Goal: Check status: Check status

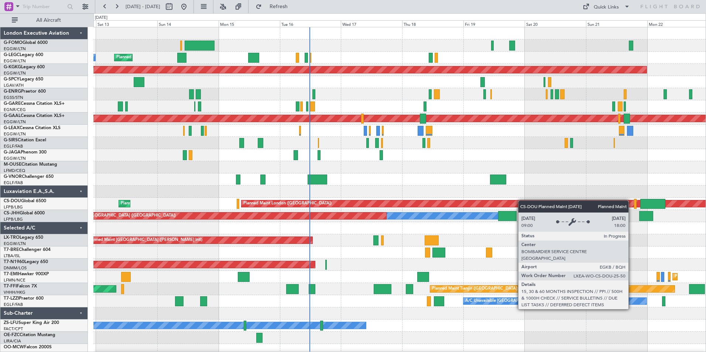
click at [344, 228] on div "Planned Maint London (Luton) Planned Maint London (Luton) Owner A/C Unavailable…" at bounding box center [399, 191] width 612 height 329
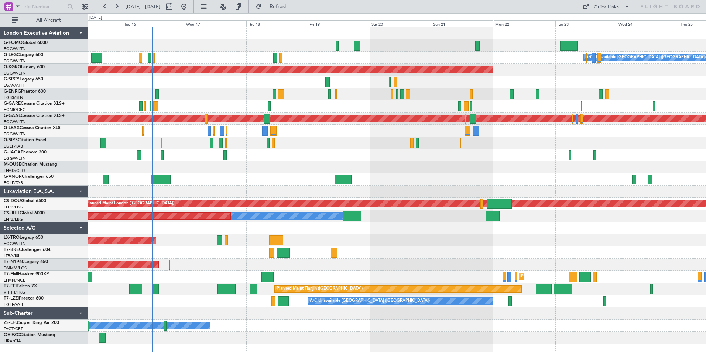
click at [258, 270] on div "A/C Unavailable London (Luton) Planned Maint London (Luton) Owner AOG Maint Ist…" at bounding box center [397, 185] width 618 height 317
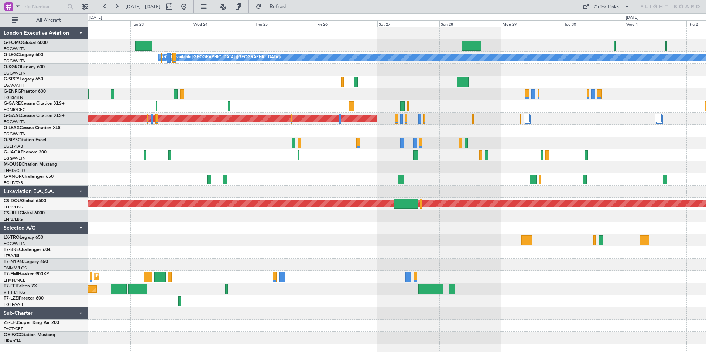
click at [294, 260] on div "A/C Unavailable London (Luton) AOG Maint Istanbul (Ataturk) Planned Maint Dusse…" at bounding box center [397, 185] width 618 height 317
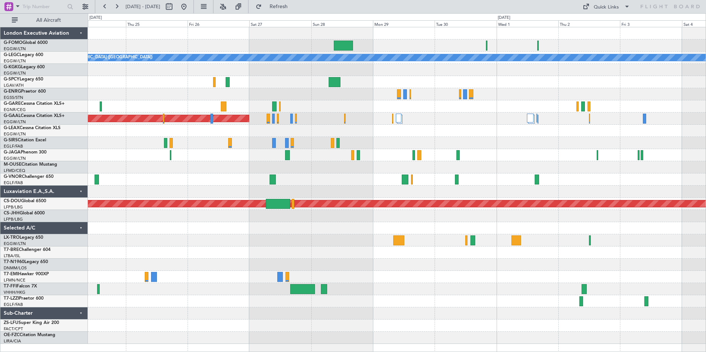
click at [534, 253] on div at bounding box center [397, 253] width 618 height 12
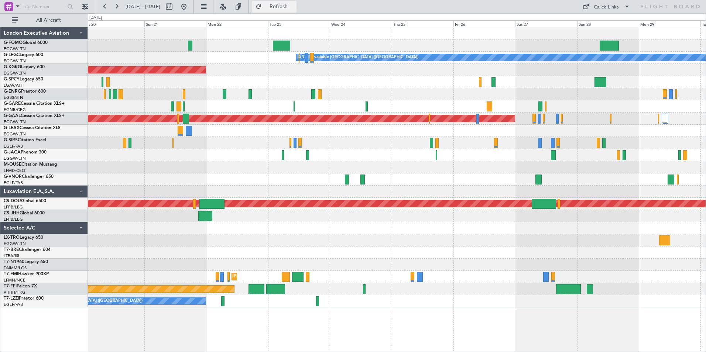
click at [294, 8] on span "Refresh" at bounding box center [278, 6] width 31 height 5
drag, startPoint x: 205, startPoint y: 4, endPoint x: 216, endPoint y: 16, distance: 15.7
click at [190, 4] on button at bounding box center [184, 7] width 12 height 12
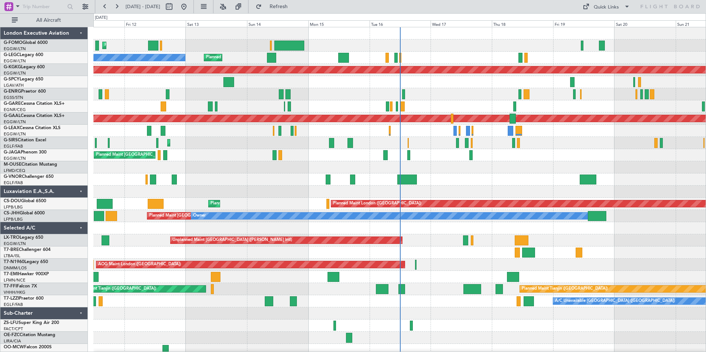
click at [339, 188] on div "Planned Maint London (Luton) Planned Maint London (Luton) Owner A/C Unavailable…" at bounding box center [399, 191] width 612 height 329
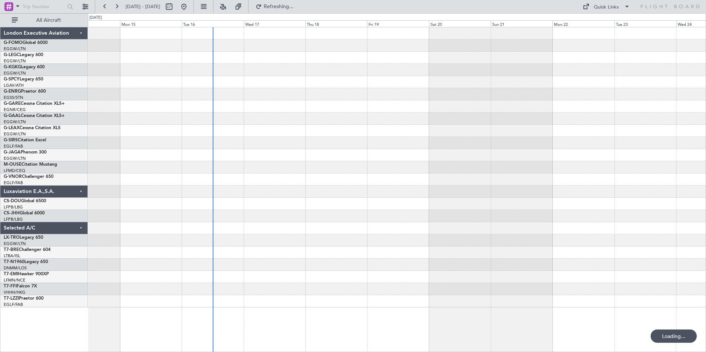
click at [309, 215] on div at bounding box center [397, 167] width 618 height 280
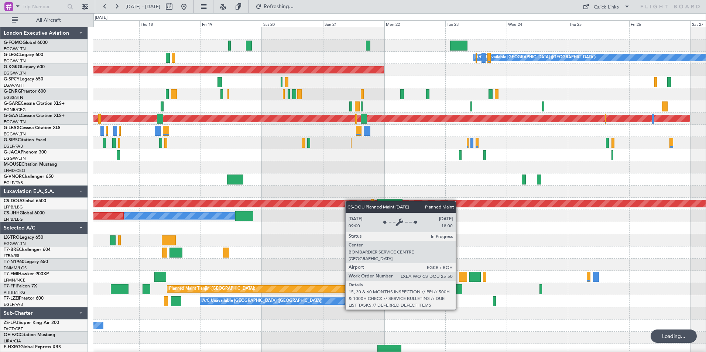
click at [157, 215] on div "A/C Unavailable [GEOGRAPHIC_DATA] ([GEOGRAPHIC_DATA]) AOG Maint [GEOGRAPHIC_DAT…" at bounding box center [399, 191] width 612 height 329
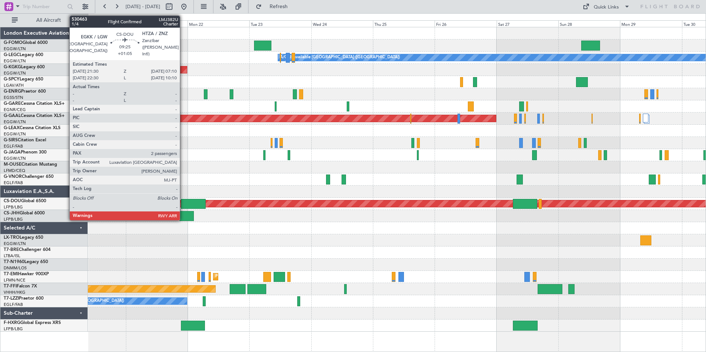
click at [183, 202] on div at bounding box center [193, 204] width 25 height 10
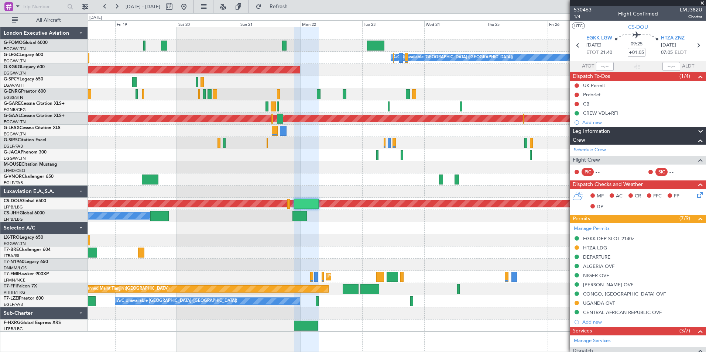
click at [377, 260] on div "A/C Unavailable [GEOGRAPHIC_DATA] ([GEOGRAPHIC_DATA]) AOG Maint [GEOGRAPHIC_DAT…" at bounding box center [397, 179] width 618 height 305
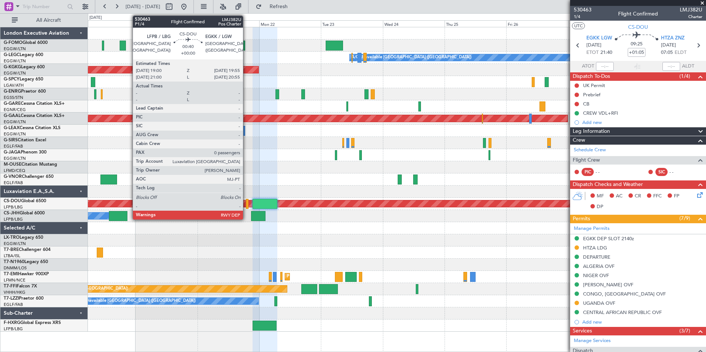
click at [246, 204] on div at bounding box center [247, 204] width 3 height 10
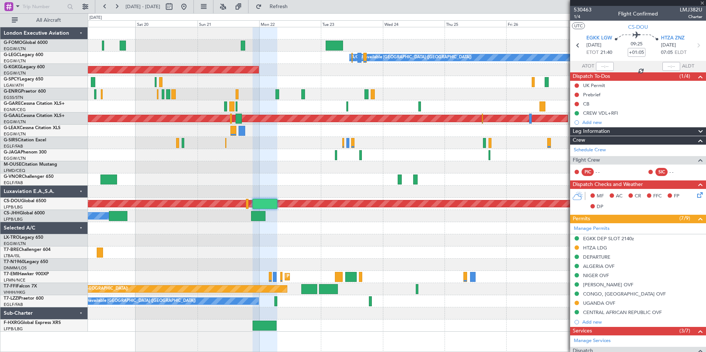
type input "0"
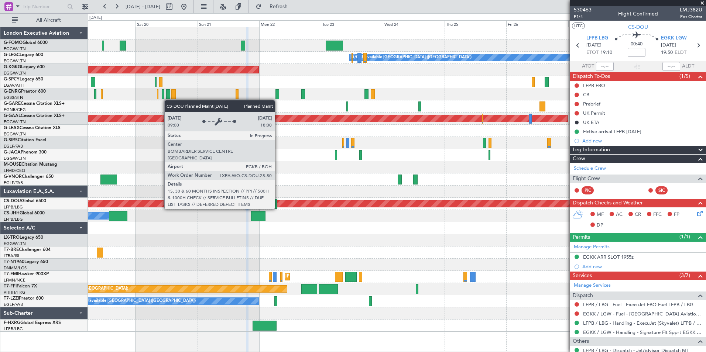
click at [274, 202] on div at bounding box center [265, 204] width 25 height 10
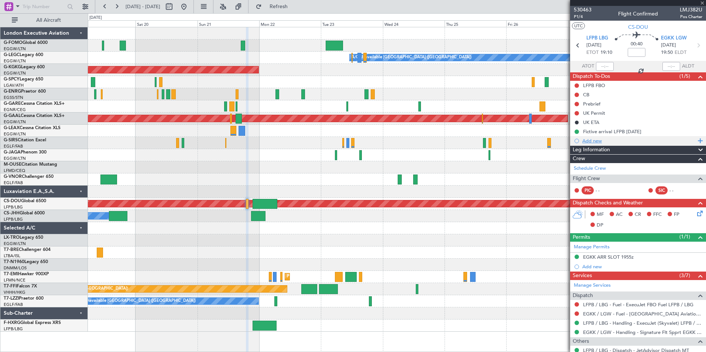
type input "+01:05"
type input "2"
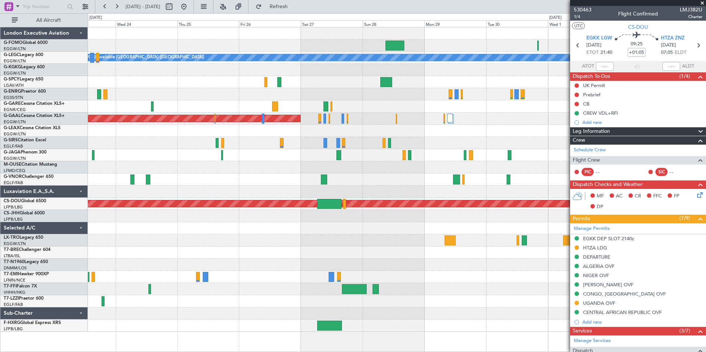
click at [0, 166] on html "[DATE] - [DATE] Refresh Quick Links All Aircraft A/C Unavailable [GEOGRAPHIC_DA…" at bounding box center [353, 176] width 706 height 352
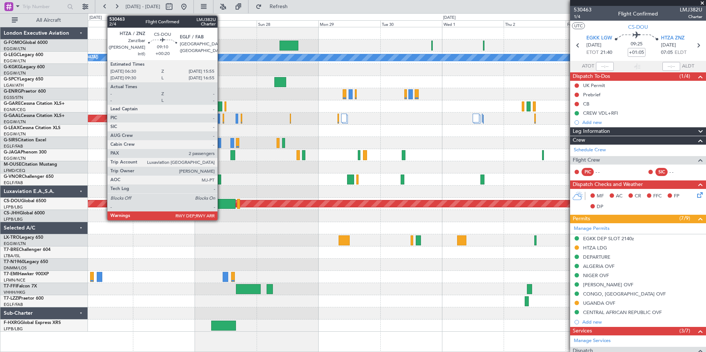
click at [221, 202] on div at bounding box center [223, 204] width 24 height 10
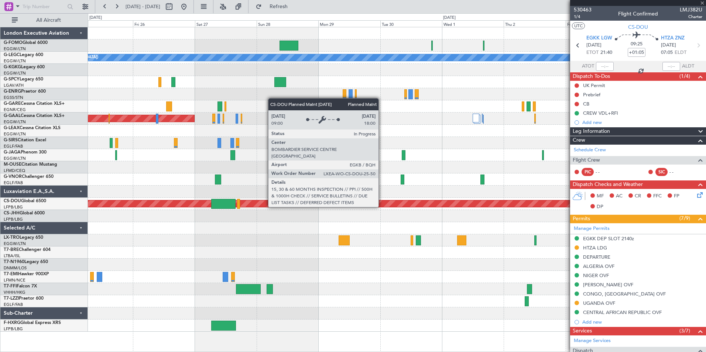
type input "+00:20"
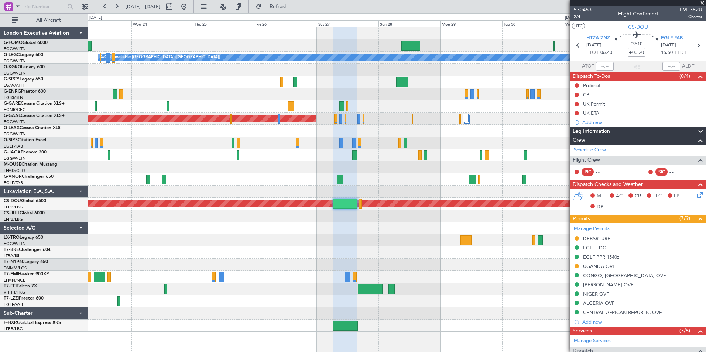
click at [423, 148] on div "A/C Unavailable [GEOGRAPHIC_DATA] ([GEOGRAPHIC_DATA]) AOG Maint [GEOGRAPHIC_DAT…" at bounding box center [397, 179] width 618 height 305
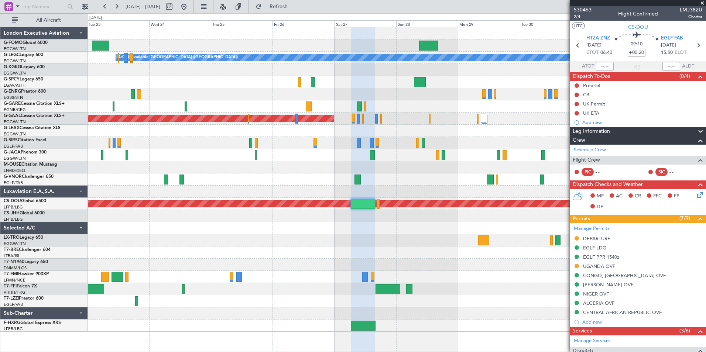
click at [488, 200] on div "A/C Unavailable [GEOGRAPHIC_DATA] ([GEOGRAPHIC_DATA]) AOG Maint [GEOGRAPHIC_DAT…" at bounding box center [397, 179] width 618 height 305
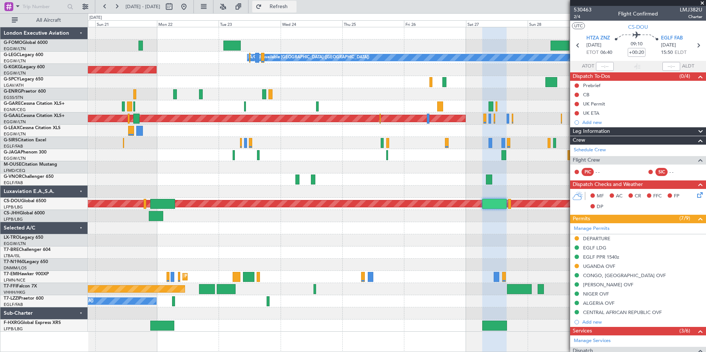
click at [294, 4] on span "Refresh" at bounding box center [278, 6] width 31 height 5
click at [56, 221] on div "A/C Unavailable [GEOGRAPHIC_DATA] ([GEOGRAPHIC_DATA]) AOG Maint [GEOGRAPHIC_DAT…" at bounding box center [353, 182] width 706 height 339
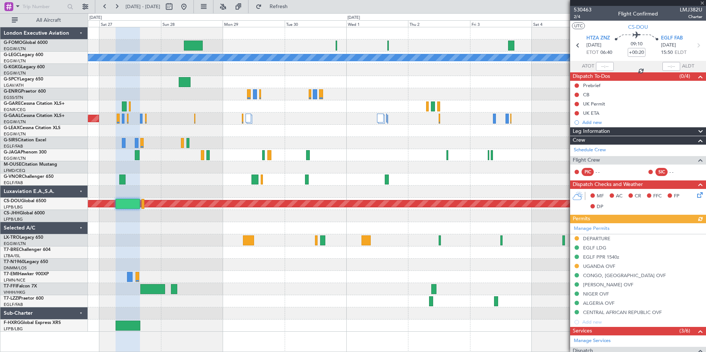
click at [535, 173] on div "A/C Unavailable [GEOGRAPHIC_DATA] ([GEOGRAPHIC_DATA]) Planned [GEOGRAPHIC_DATA]…" at bounding box center [397, 179] width 618 height 305
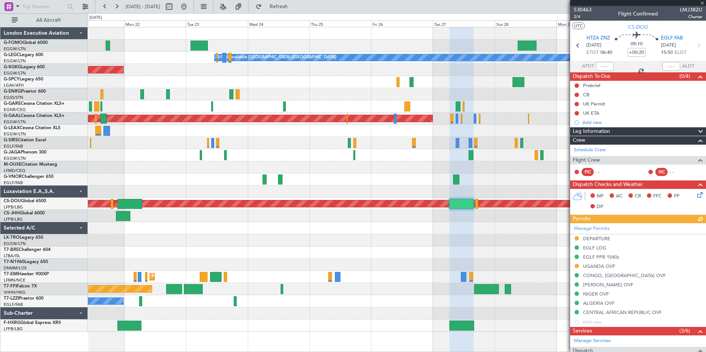
click at [473, 187] on div "A/C Unavailable [GEOGRAPHIC_DATA] ([GEOGRAPHIC_DATA]) AOG Maint [GEOGRAPHIC_DAT…" at bounding box center [397, 179] width 618 height 305
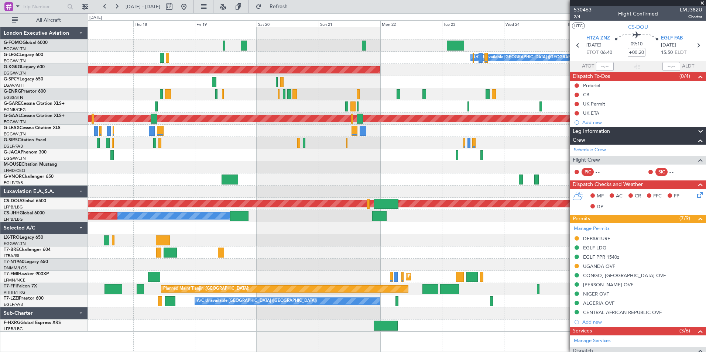
click at [581, 6] on div at bounding box center [638, 3] width 136 height 6
click at [582, 10] on span "530463" at bounding box center [583, 10] width 18 height 8
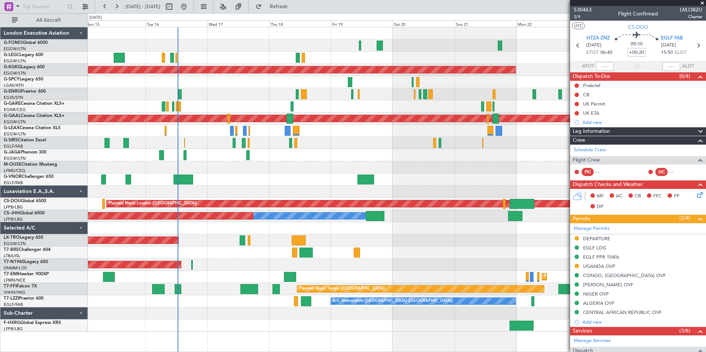
click at [455, 172] on div at bounding box center [397, 167] width 618 height 12
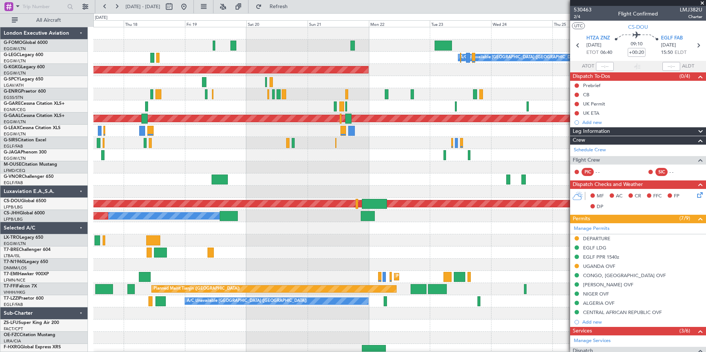
click at [312, 240] on div "A/C Unavailable [GEOGRAPHIC_DATA] ([GEOGRAPHIC_DATA]) AOG Maint [GEOGRAPHIC_DAT…" at bounding box center [399, 191] width 612 height 329
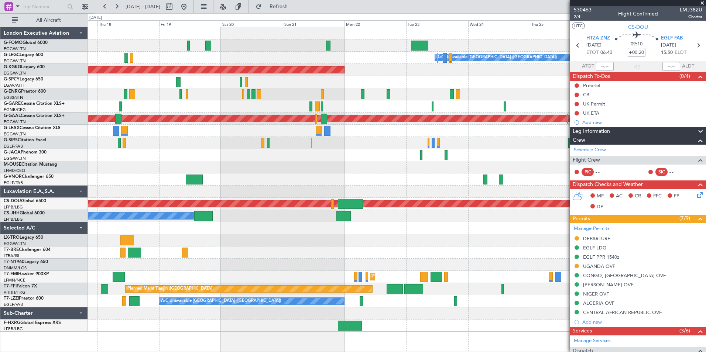
click at [211, 235] on div "A/C Unavailable [GEOGRAPHIC_DATA] ([GEOGRAPHIC_DATA]) AOG Maint [GEOGRAPHIC_DAT…" at bounding box center [397, 179] width 618 height 305
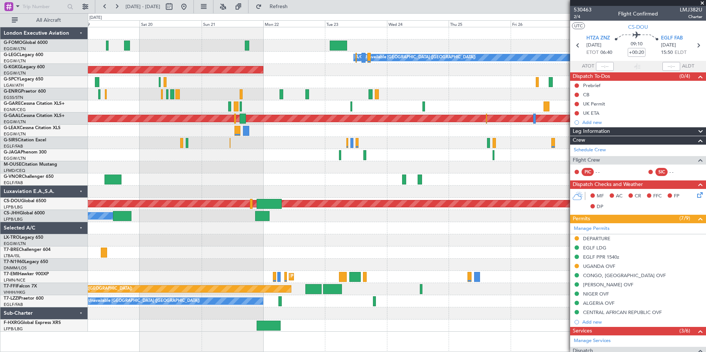
click at [508, 239] on div at bounding box center [397, 240] width 618 height 12
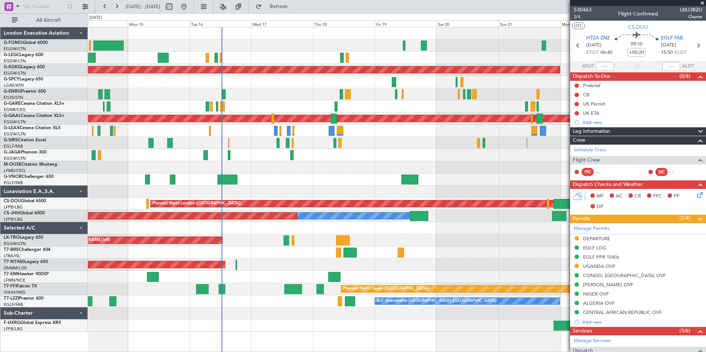
click at [330, 250] on div "A/C Unavailable [GEOGRAPHIC_DATA] ([GEOGRAPHIC_DATA]) Planned Maint [GEOGRAPHIC…" at bounding box center [397, 179] width 618 height 305
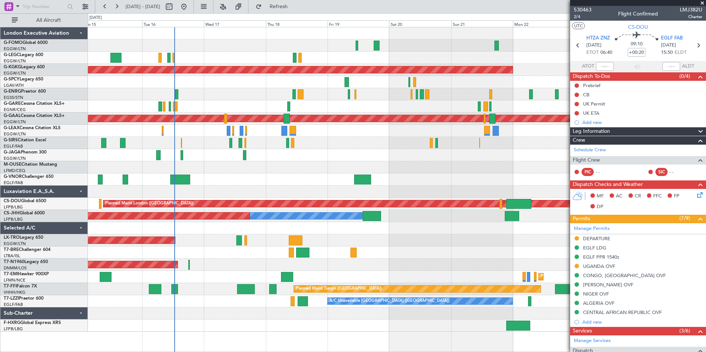
click at [439, 253] on div at bounding box center [397, 253] width 618 height 12
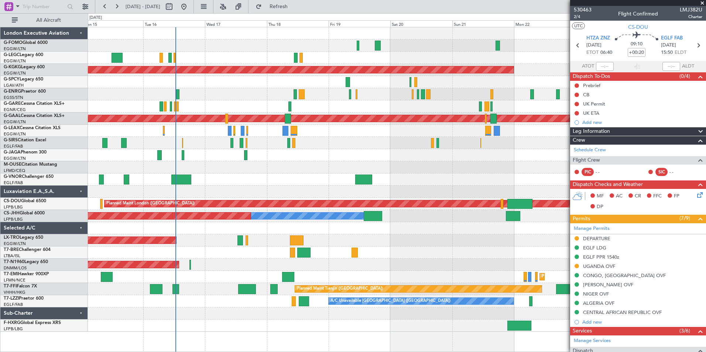
click at [413, 257] on div at bounding box center [397, 253] width 618 height 12
